Goal: Use online tool/utility: Utilize a website feature to perform a specific function

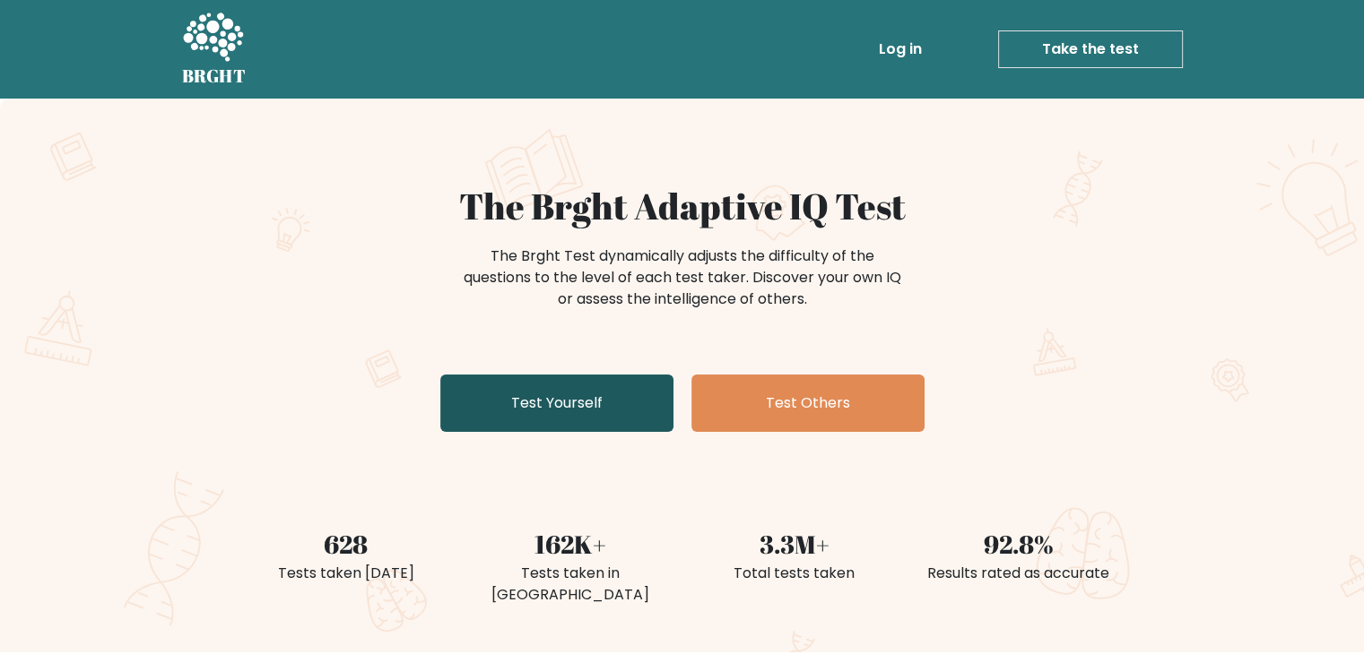
click at [541, 420] on link "Test Yourself" at bounding box center [556, 403] width 233 height 57
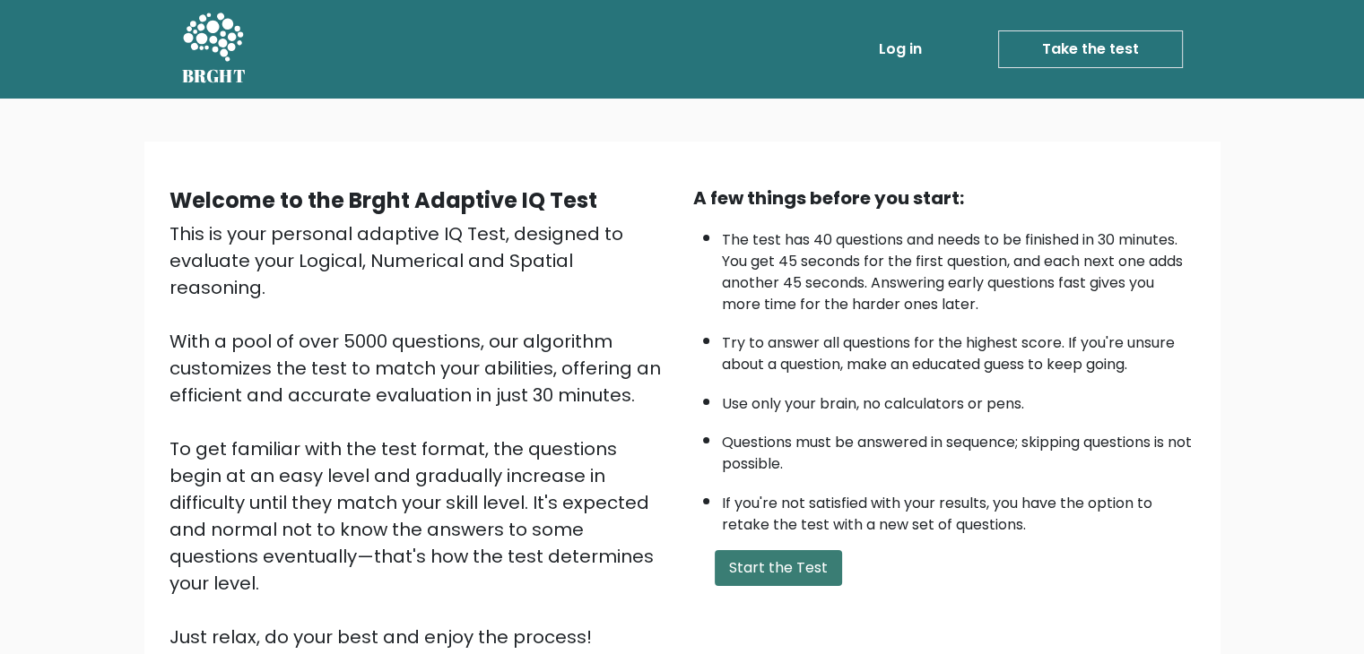
click at [748, 555] on button "Start the Test" at bounding box center [778, 568] width 127 height 36
click at [762, 567] on button "Start the Test" at bounding box center [778, 568] width 127 height 36
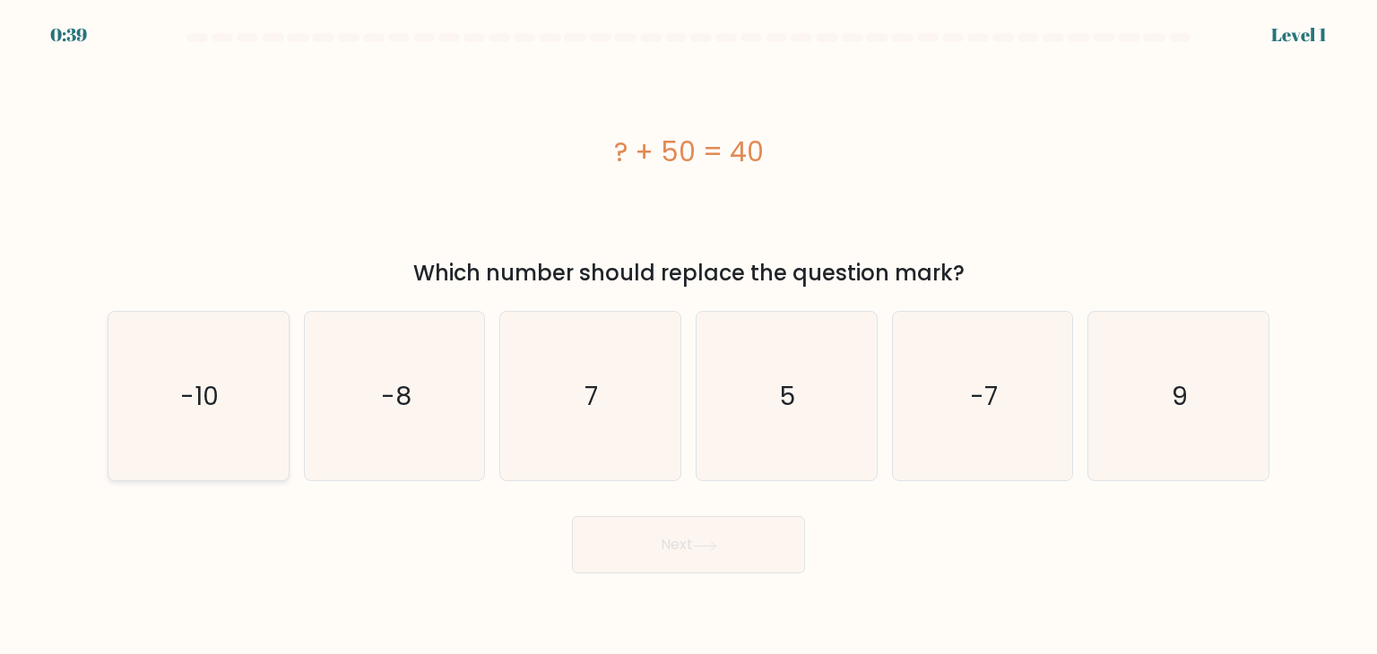
click at [168, 413] on icon "-10" at bounding box center [198, 396] width 169 height 169
click at [689, 336] on input "a. -10" at bounding box center [689, 331] width 1 height 9
radio input "true"
click at [715, 550] on icon at bounding box center [705, 545] width 22 height 8
click at [734, 547] on button "Next" at bounding box center [688, 544] width 233 height 57
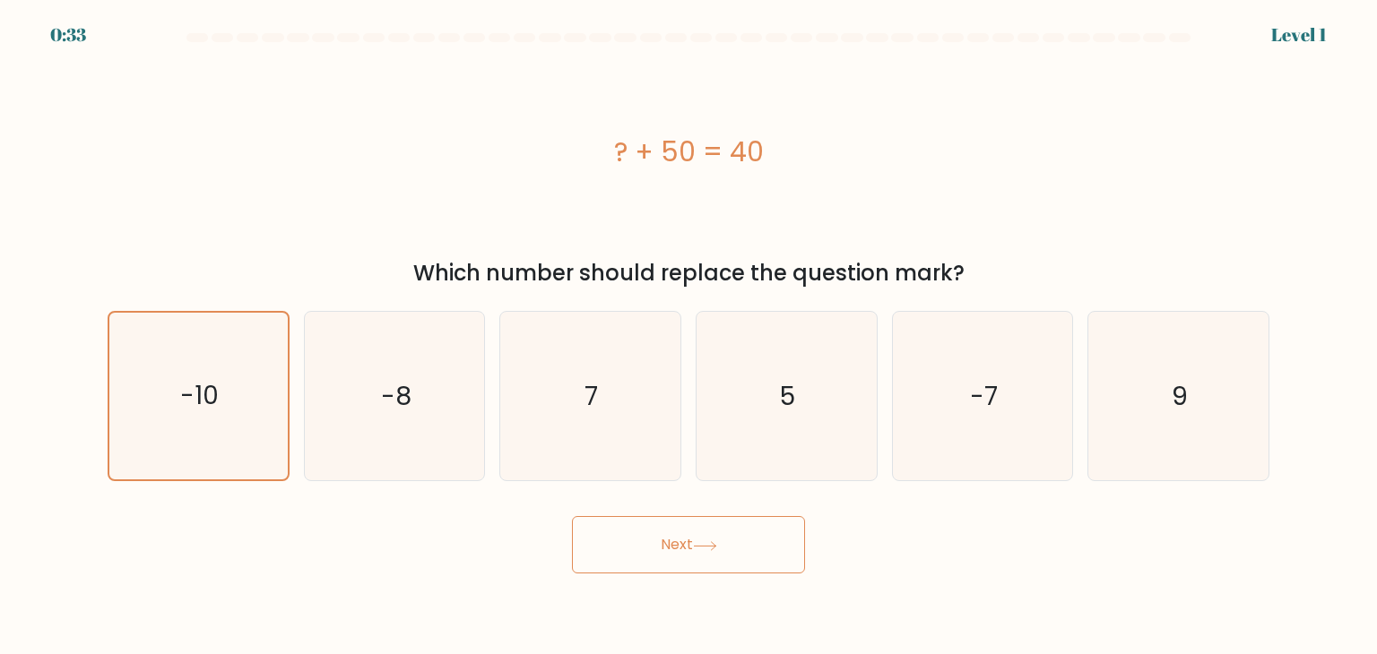
click at [663, 528] on button "Next" at bounding box center [688, 544] width 233 height 57
click at [237, 384] on icon "-10" at bounding box center [198, 396] width 167 height 167
click at [689, 336] on input "a. -10" at bounding box center [689, 331] width 1 height 9
click at [332, 396] on icon "-8" at bounding box center [394, 396] width 169 height 169
click at [689, 336] on input "b. -8" at bounding box center [689, 331] width 1 height 9
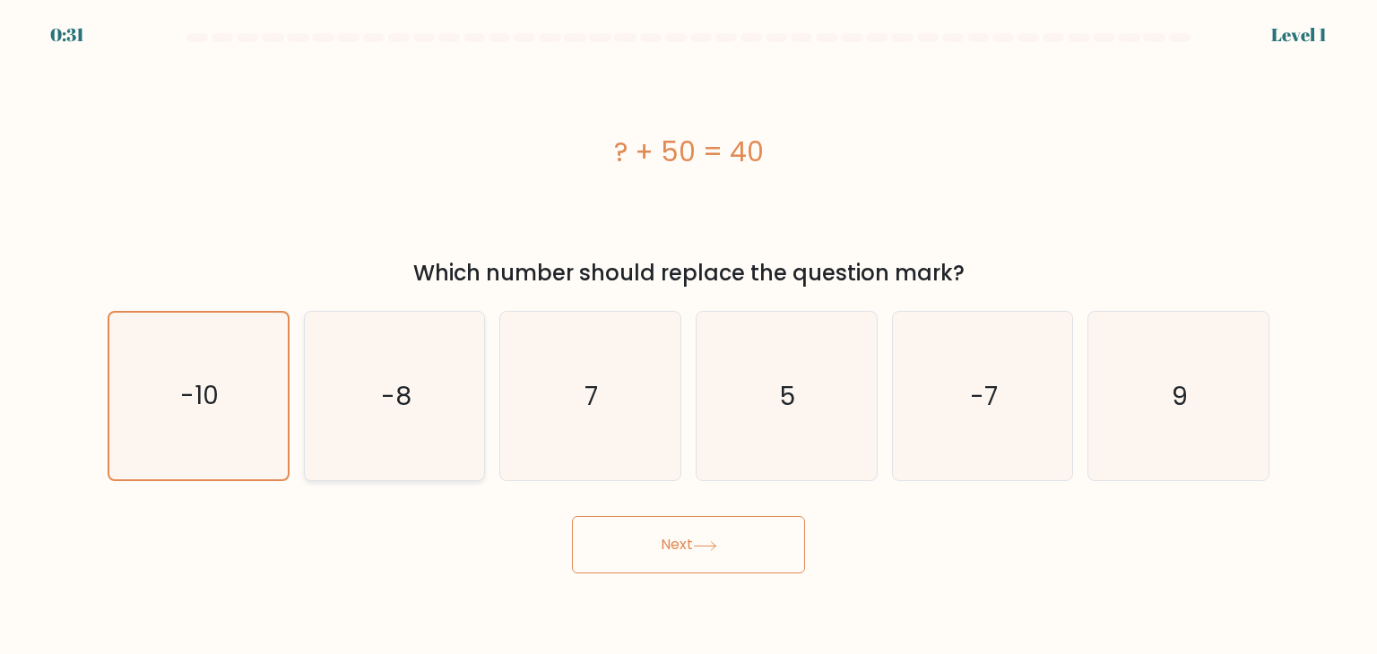
radio input "true"
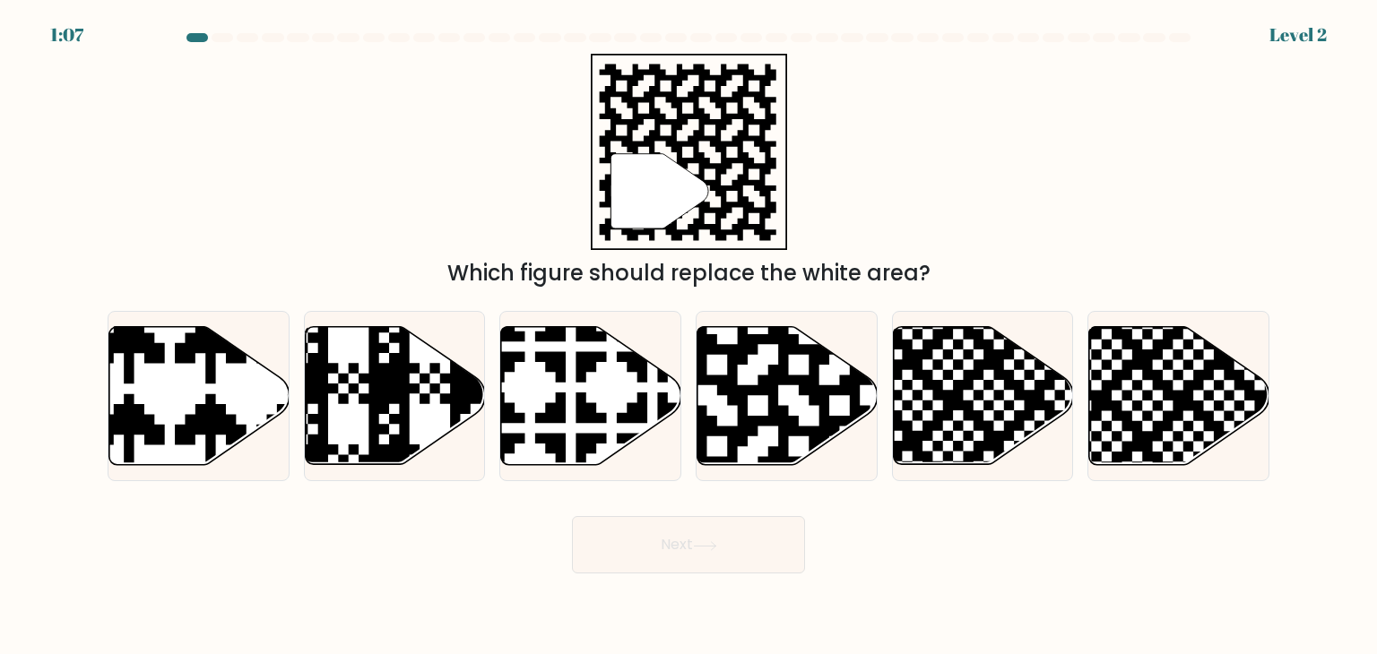
drag, startPoint x: 195, startPoint y: 39, endPoint x: 169, endPoint y: 37, distance: 26.1
click at [169, 37] on div at bounding box center [688, 41] width 1183 height 16
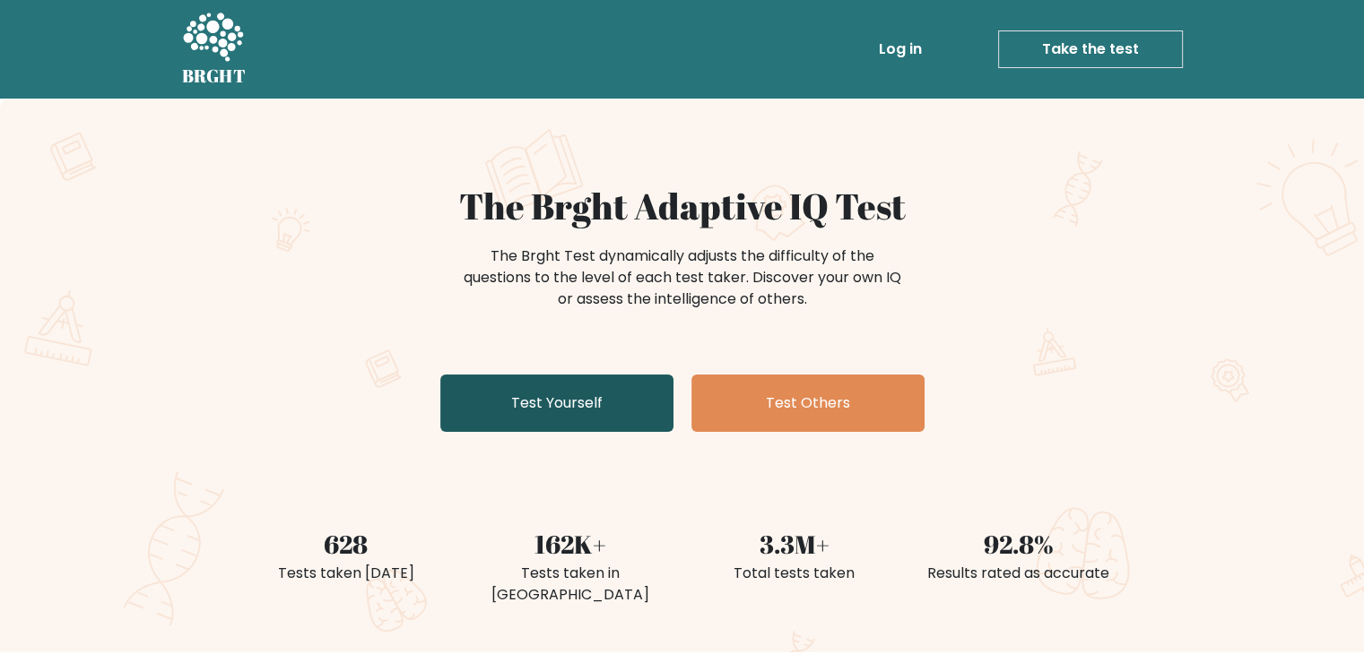
click at [634, 401] on link "Test Yourself" at bounding box center [556, 403] width 233 height 57
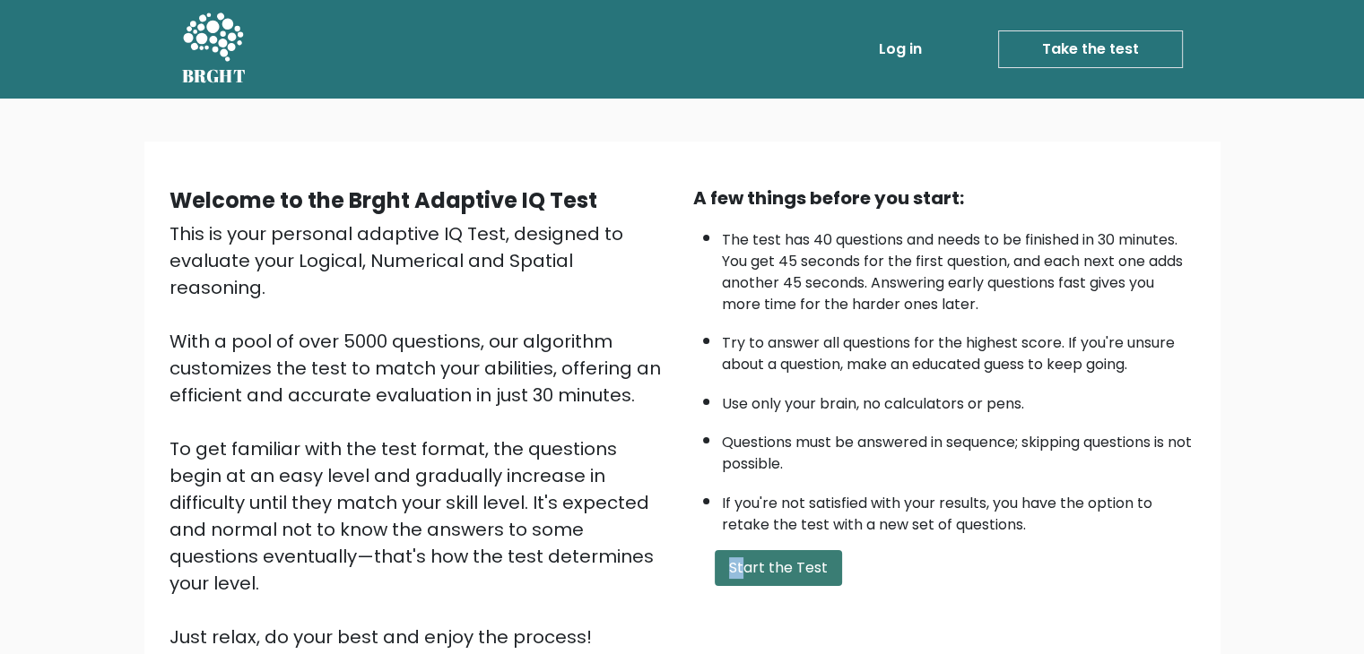
drag, startPoint x: 739, startPoint y: 542, endPoint x: 744, endPoint y: 552, distance: 11.2
click at [744, 552] on div "A few things before you start: The test has 40 questions and needs to be finish…" at bounding box center [944, 418] width 524 height 466
click at [744, 552] on button "Start the Test" at bounding box center [778, 568] width 127 height 36
